Goal: Complete application form

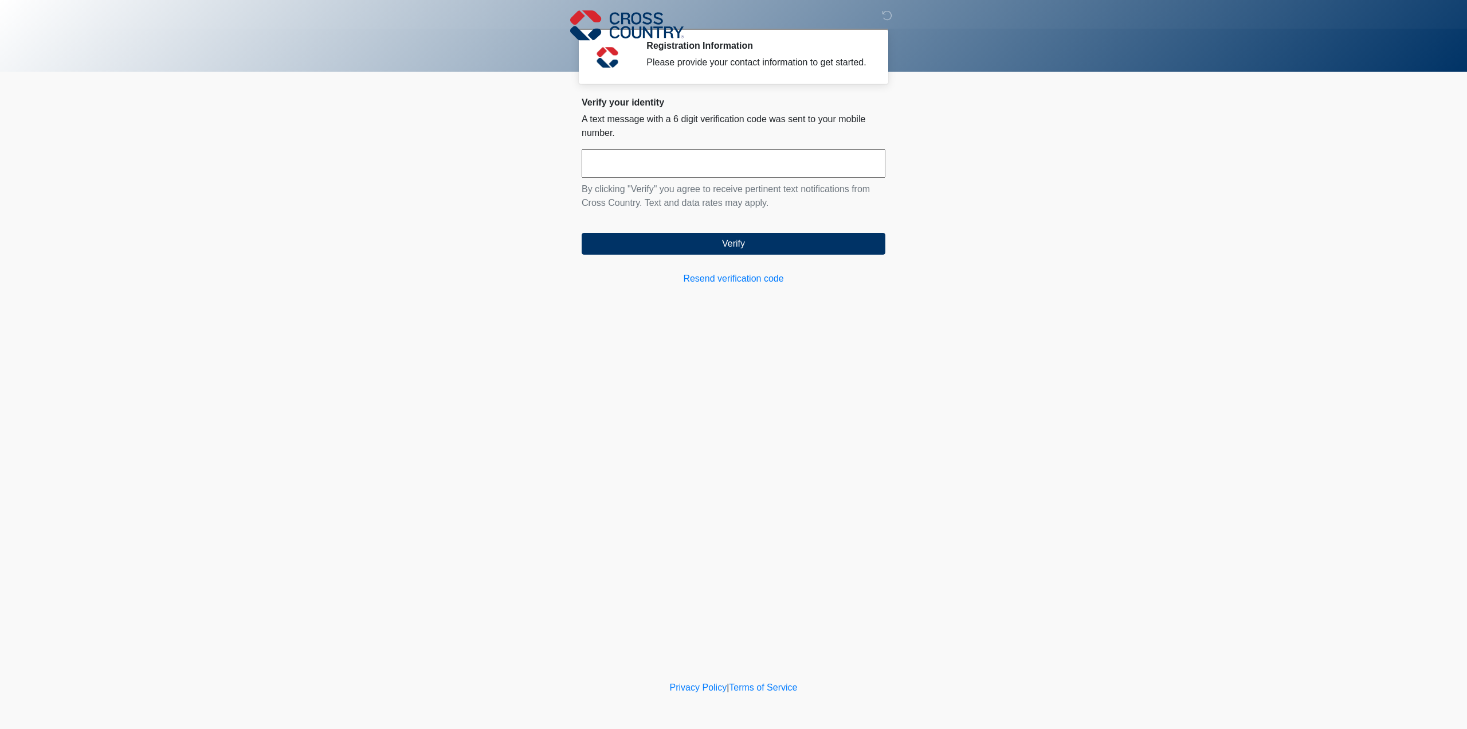
click at [653, 177] on input "text" at bounding box center [734, 163] width 304 height 29
type input "*"
type input "******"
click at [728, 255] on button "Verify" at bounding box center [734, 244] width 304 height 22
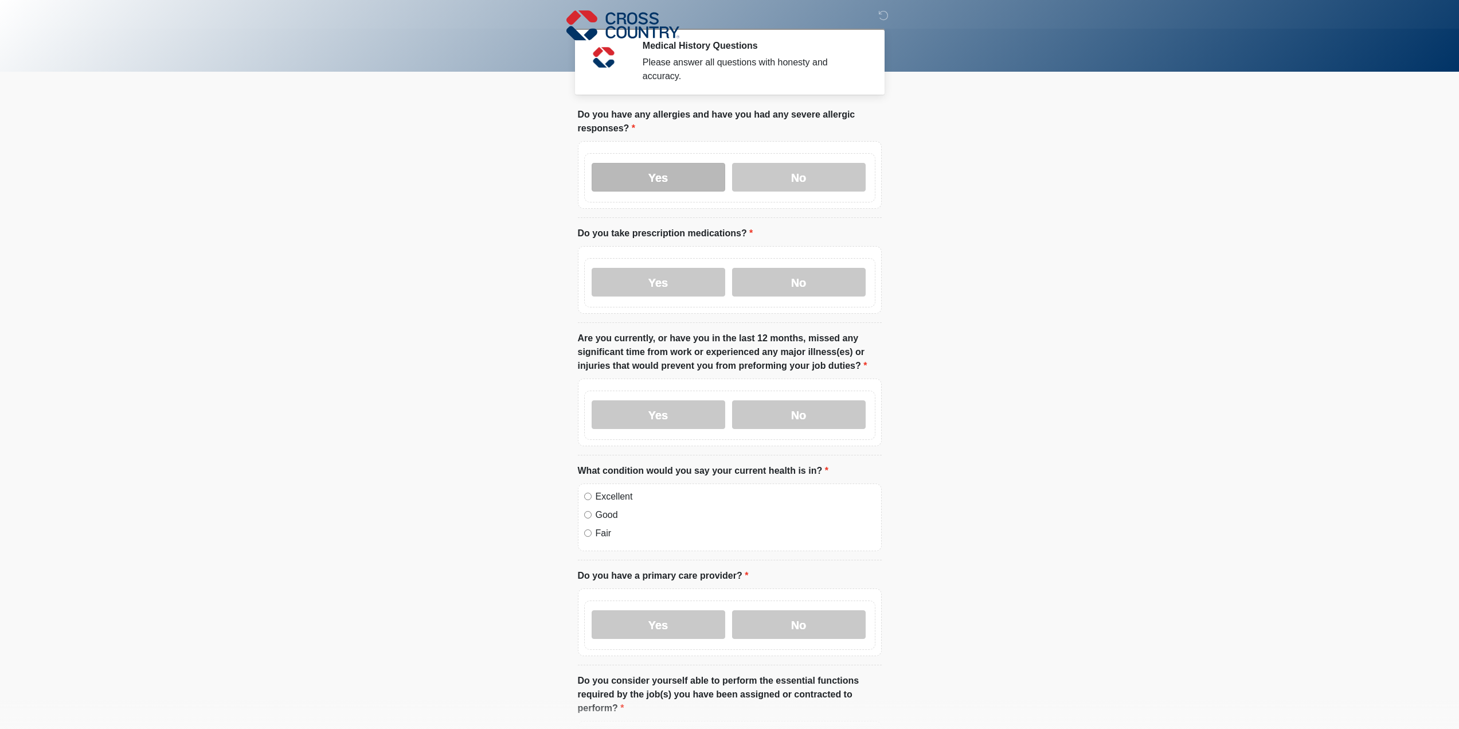
click at [674, 182] on label "Yes" at bounding box center [659, 177] width 134 height 29
click at [800, 291] on label "No" at bounding box center [799, 282] width 134 height 29
click at [800, 429] on label "No" at bounding box center [799, 414] width 134 height 29
click at [794, 632] on label "No" at bounding box center [799, 624] width 134 height 29
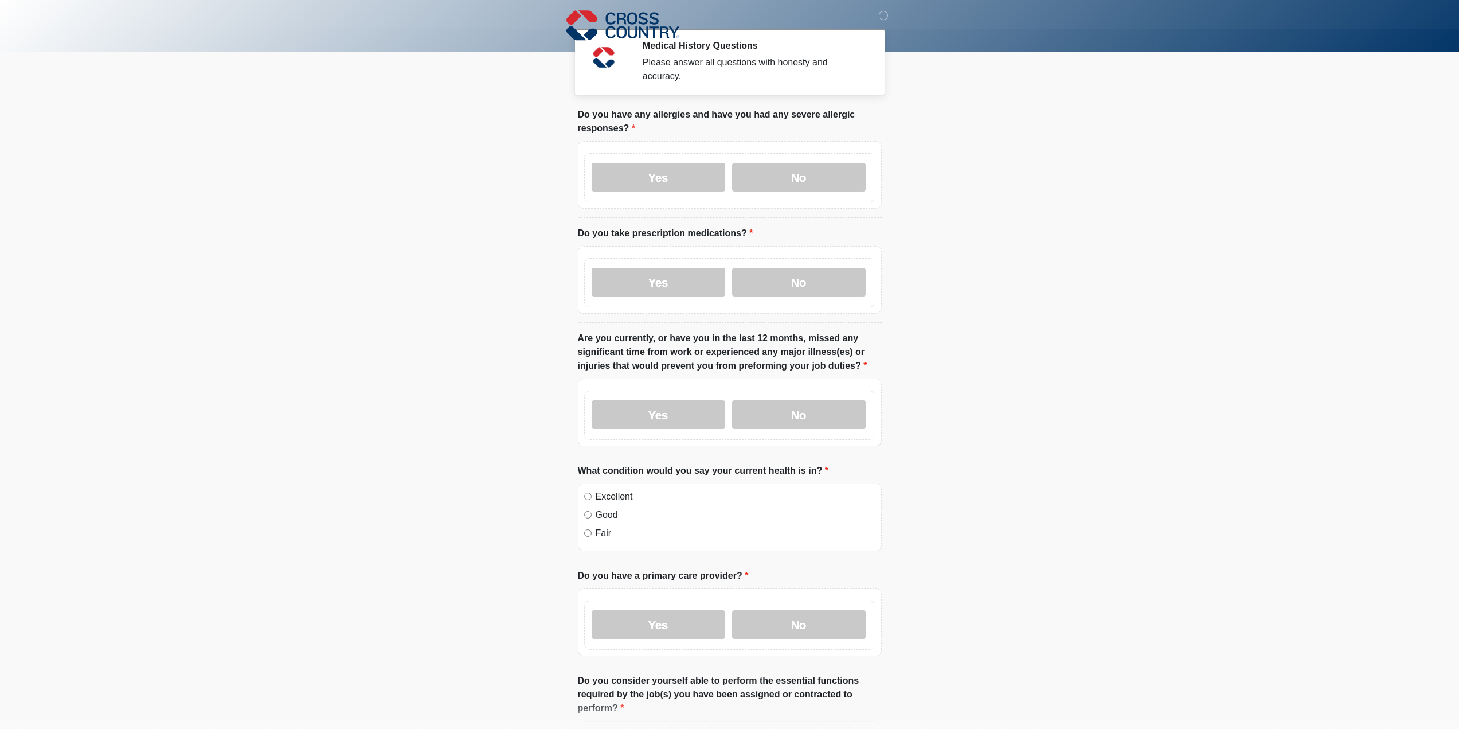
scroll to position [294, 0]
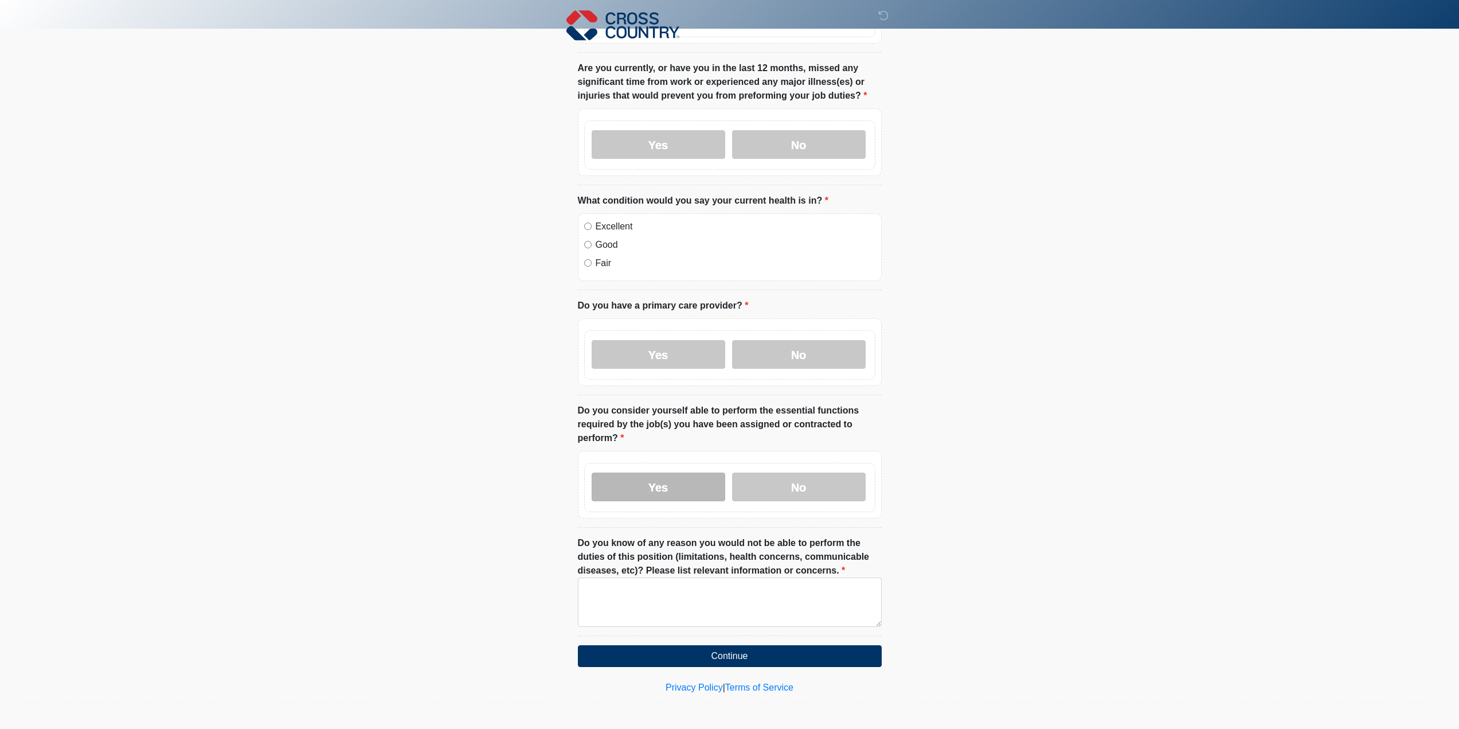
click at [647, 472] on label "Yes" at bounding box center [659, 486] width 134 height 29
click at [755, 614] on textarea "Do you know of any reason you would not be able to perform the duties of this p…" at bounding box center [730, 601] width 304 height 49
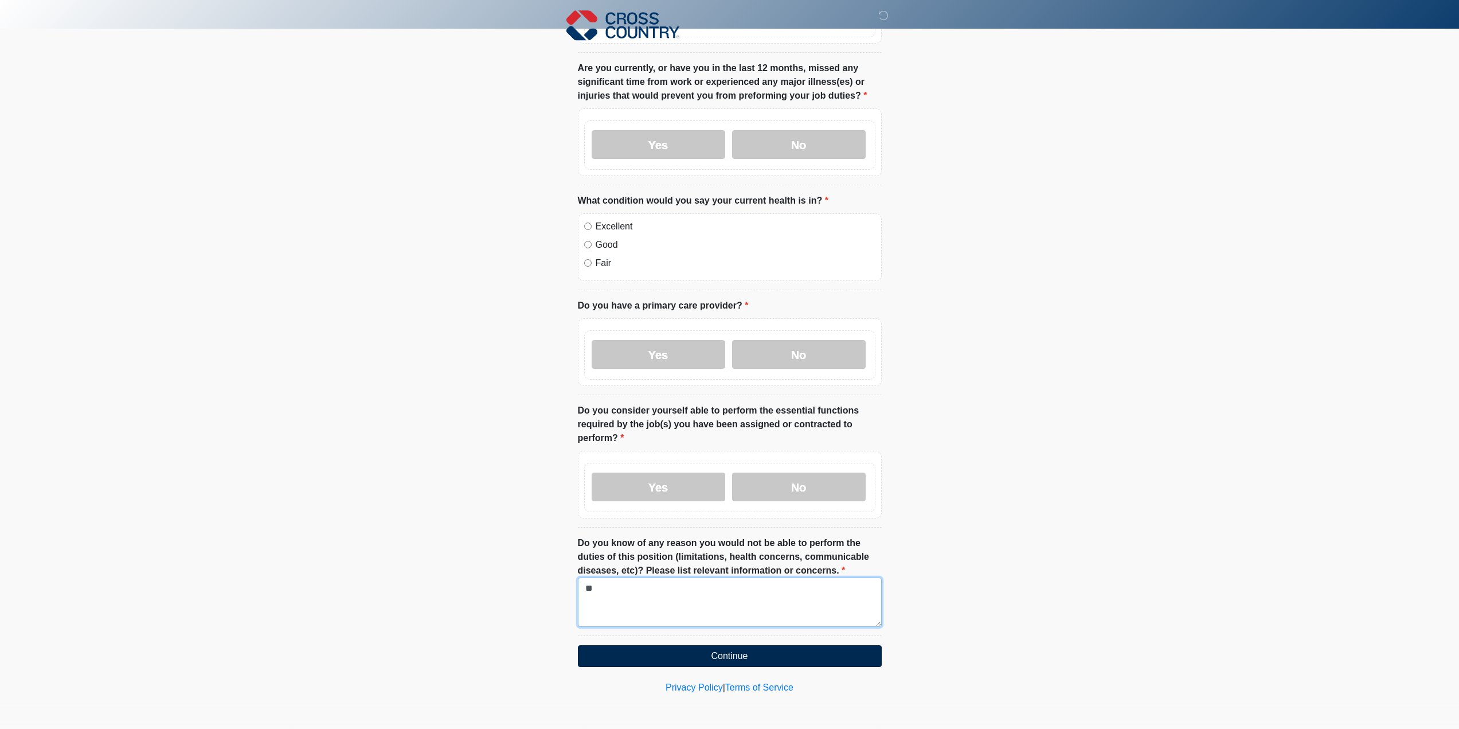
type textarea "**"
click at [759, 652] on button "Continue" at bounding box center [730, 656] width 304 height 22
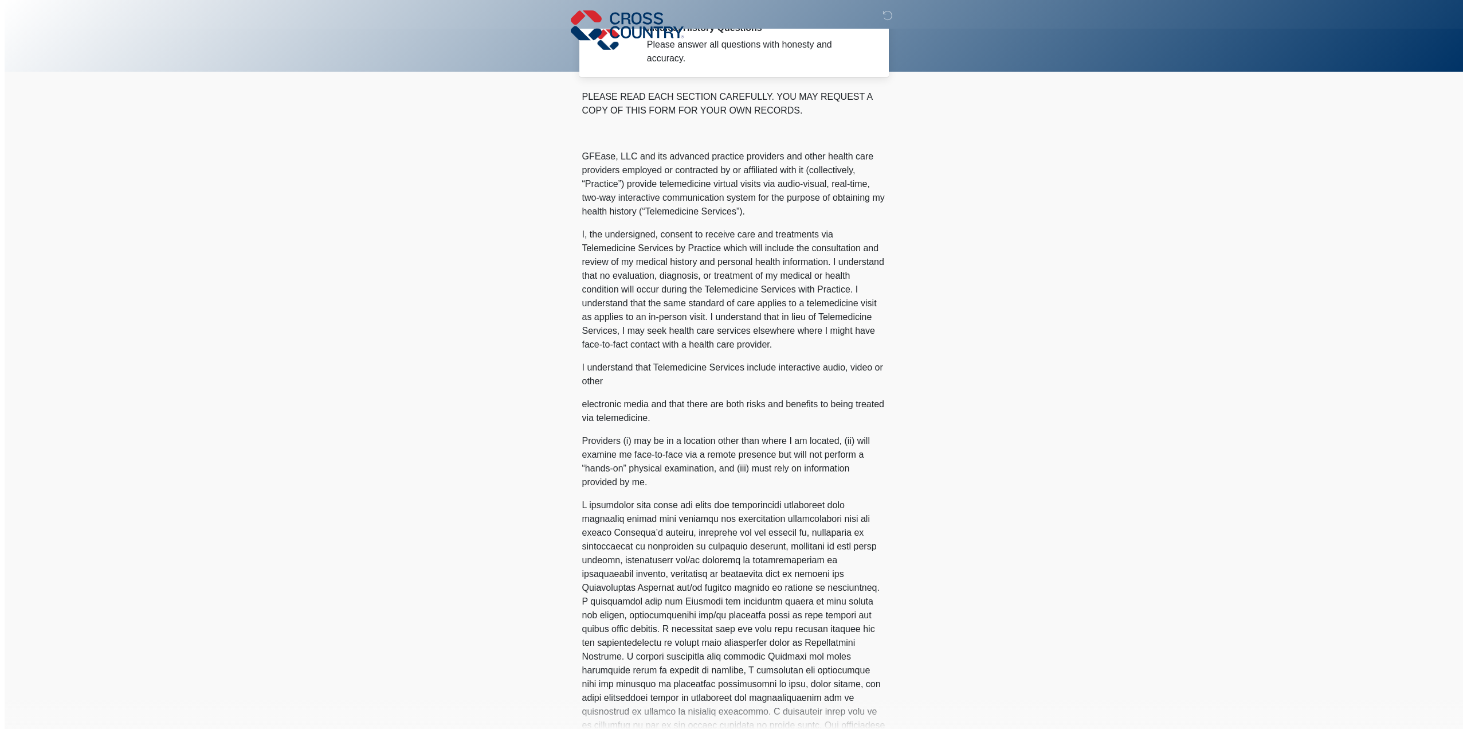
scroll to position [0, 0]
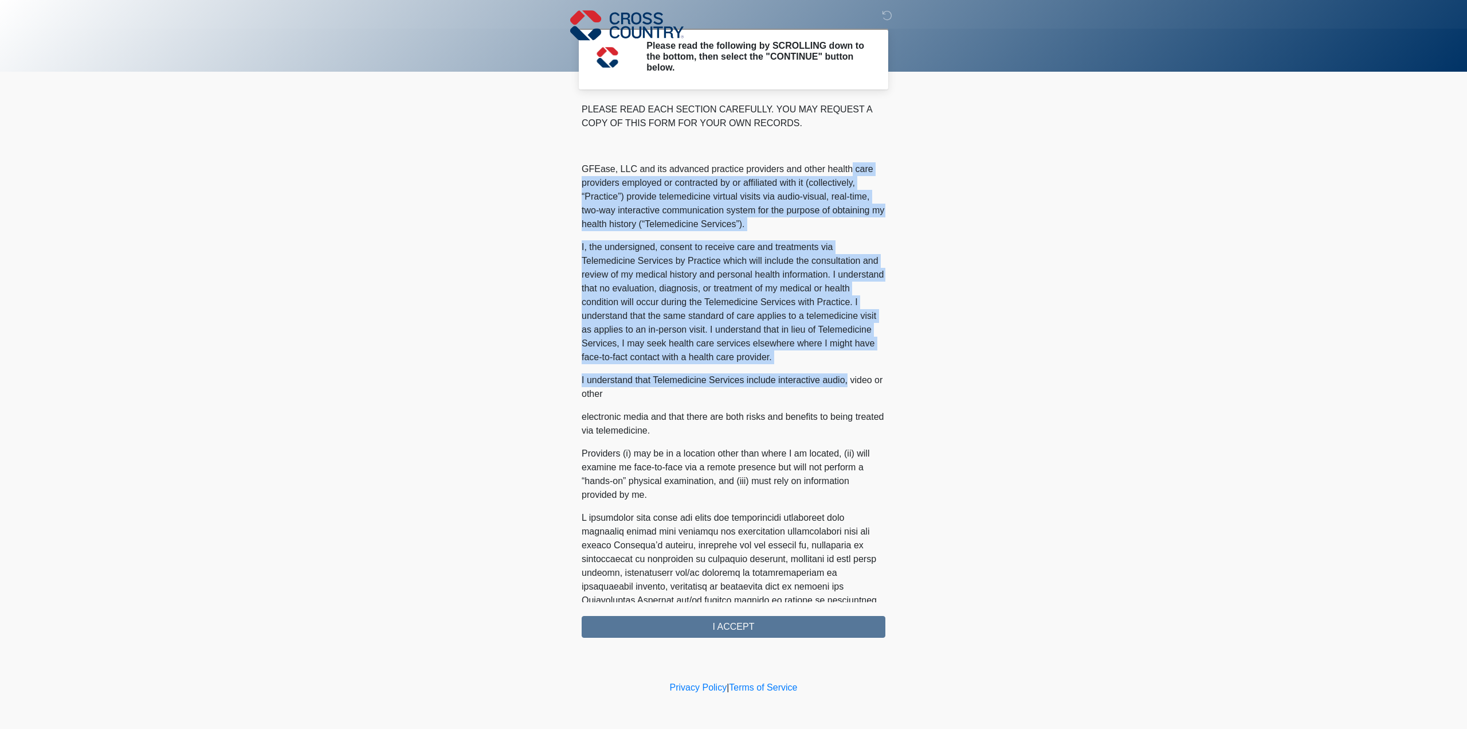
drag, startPoint x: 878, startPoint y: 210, endPoint x: 888, endPoint y: 393, distance: 183.2
click at [888, 394] on div "Cross Country This is the beginning of your virtual Health Assessment. ﻿﻿﻿﻿﻿﻿To…" at bounding box center [733, 370] width 321 height 535
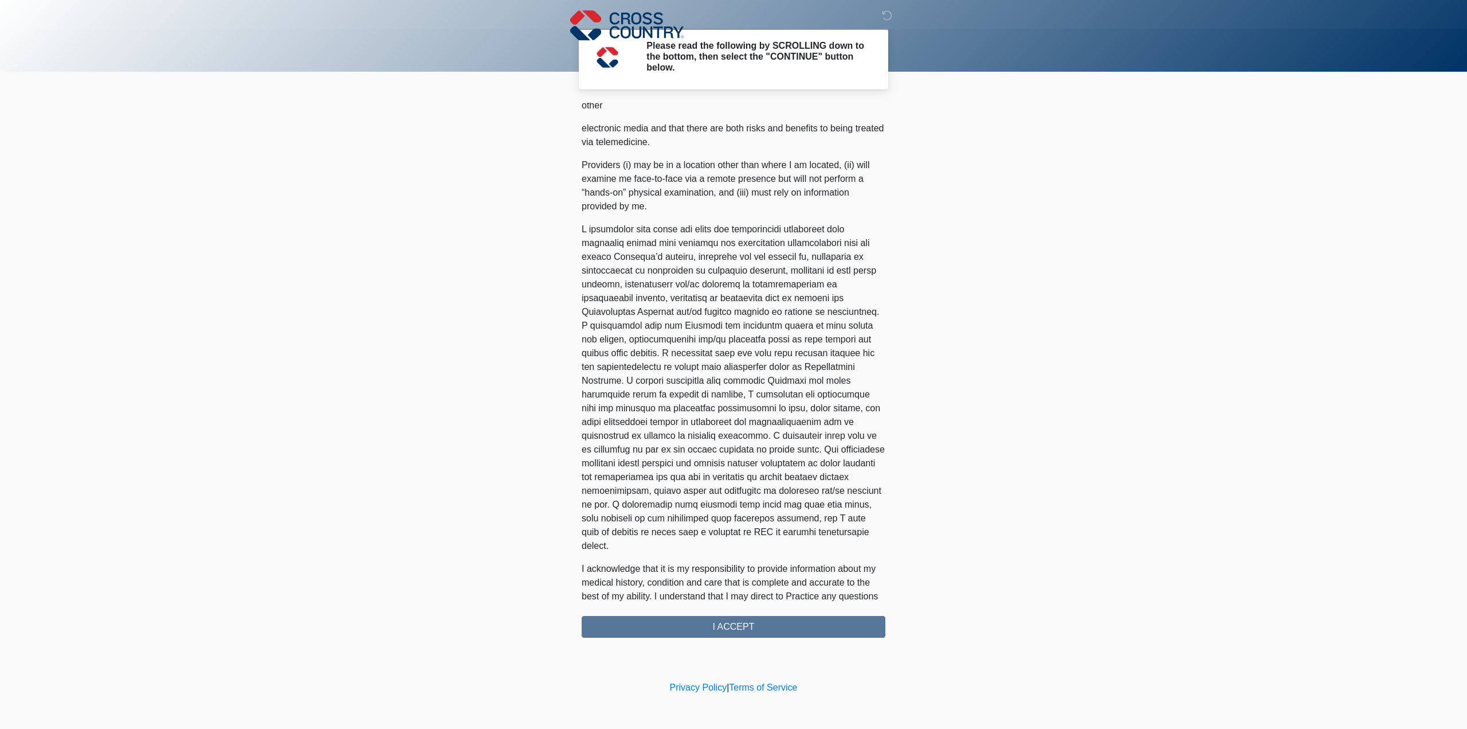
scroll to position [504, 0]
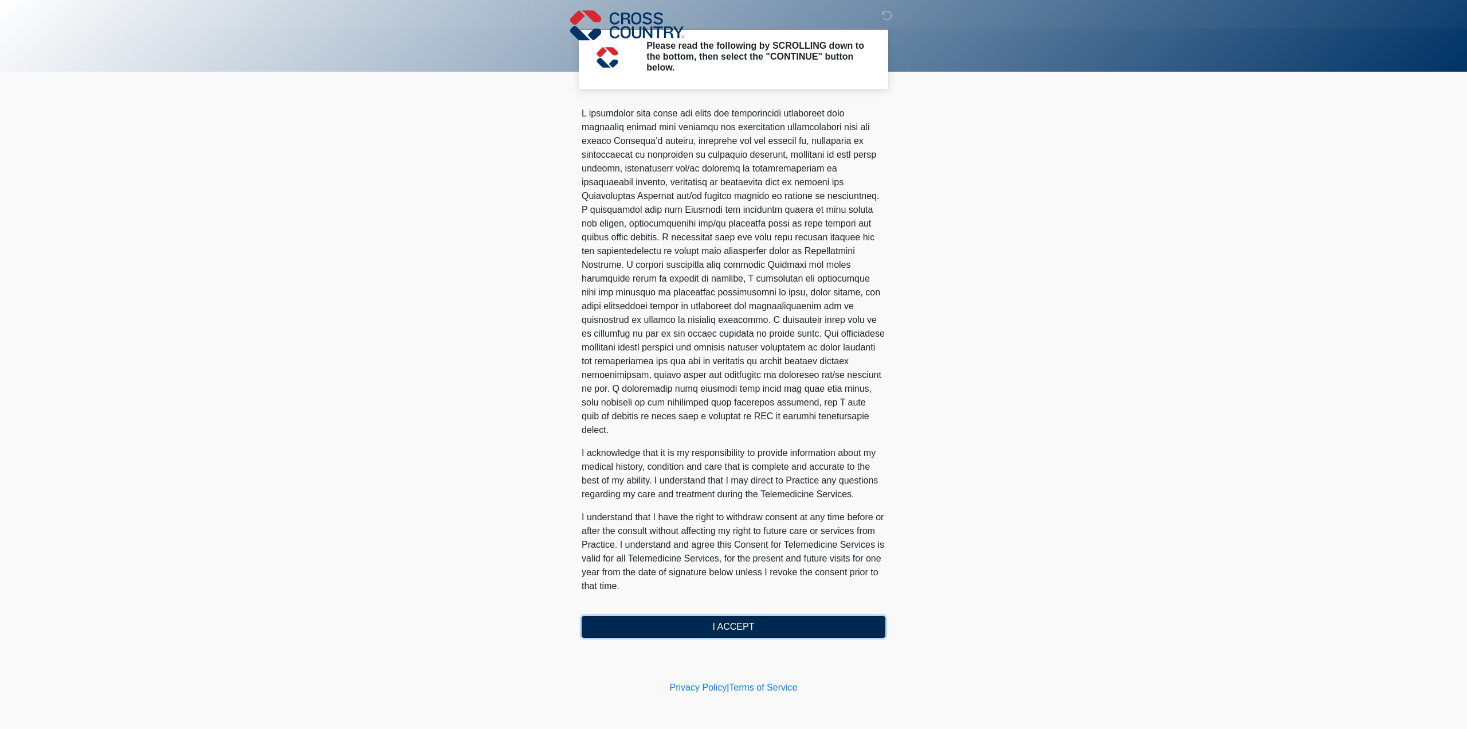
click at [815, 635] on button "I ACCEPT" at bounding box center [734, 627] width 304 height 22
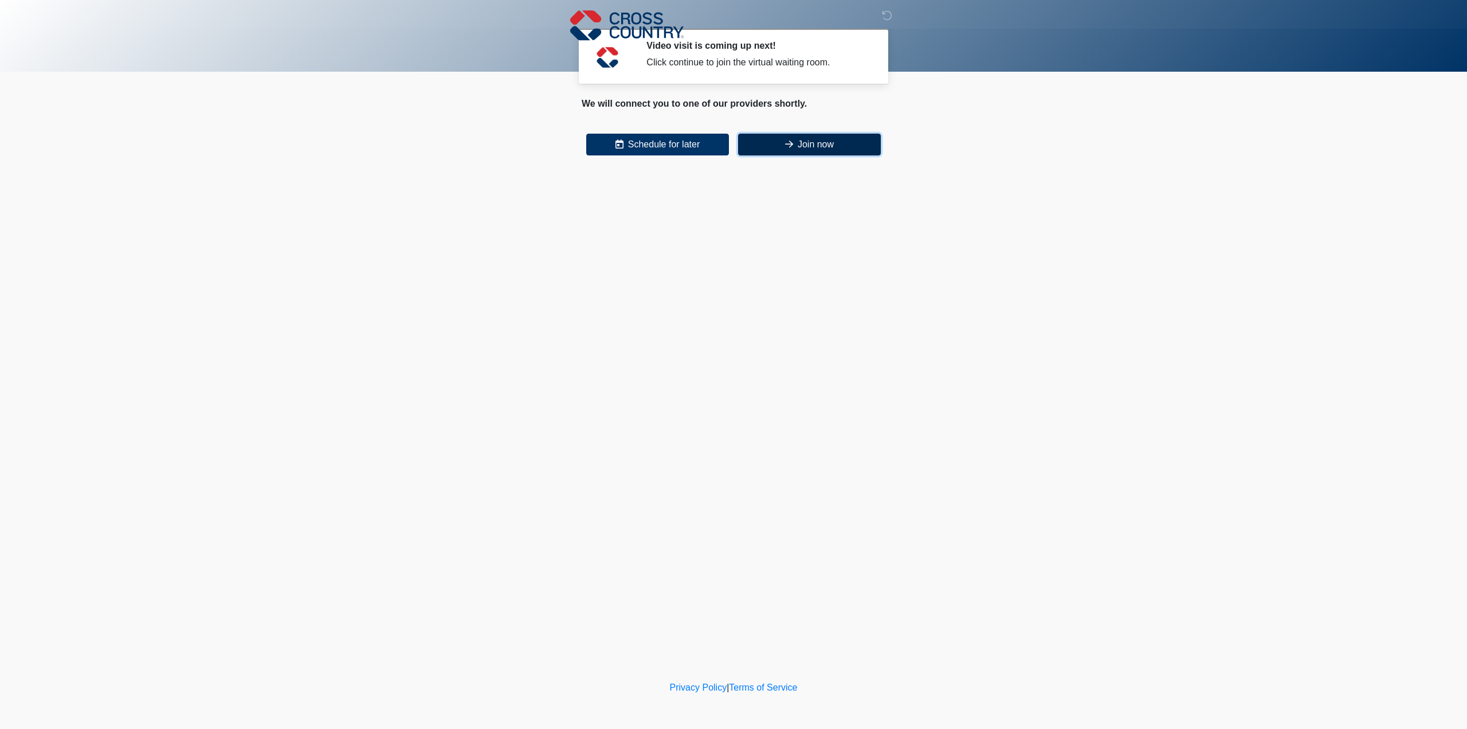
click at [835, 143] on button "Join now" at bounding box center [809, 145] width 143 height 22
